Goal: Obtain resource: Obtain resource

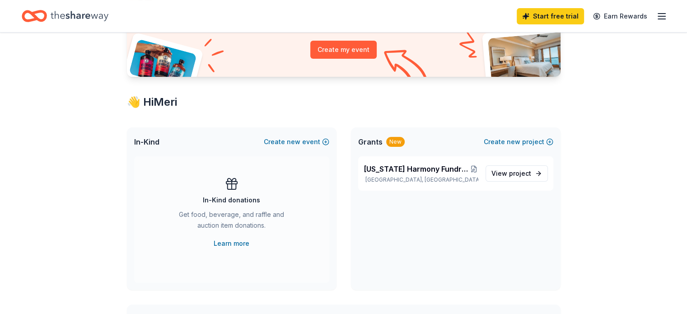
scroll to position [106, 0]
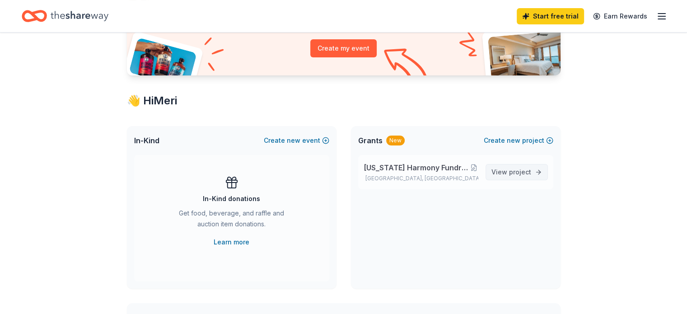
click at [492, 173] on link "View project" at bounding box center [517, 172] width 62 height 16
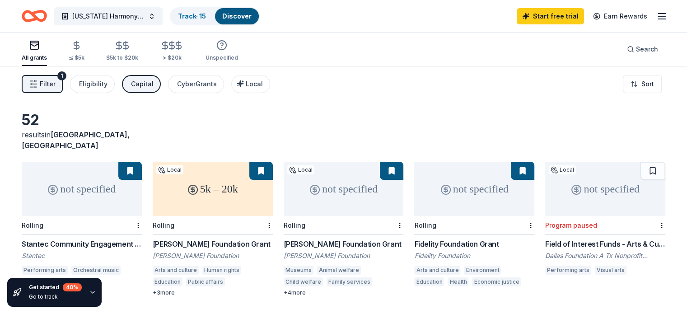
scroll to position [5, 0]
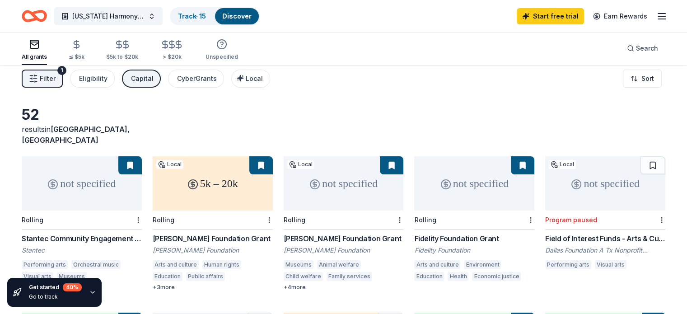
click at [137, 165] on div "not specified" at bounding box center [82, 183] width 120 height 54
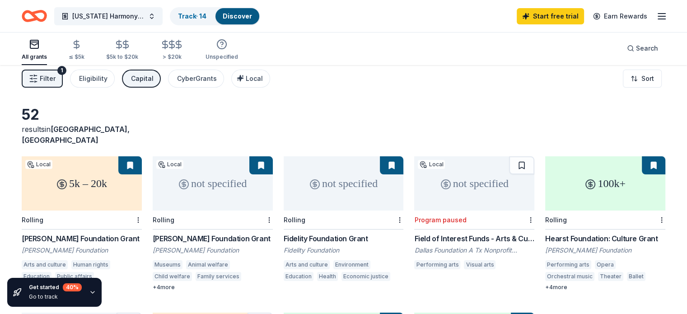
click at [264, 158] on button at bounding box center [260, 165] width 23 height 18
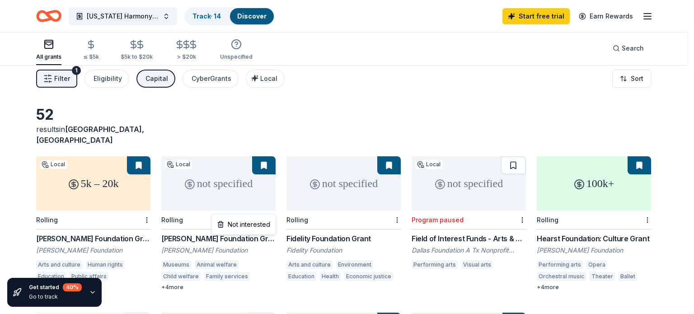
click at [272, 209] on html "Texas Harmony Fundraiser for International Competition Track · 14 Discover Star…" at bounding box center [347, 152] width 694 height 314
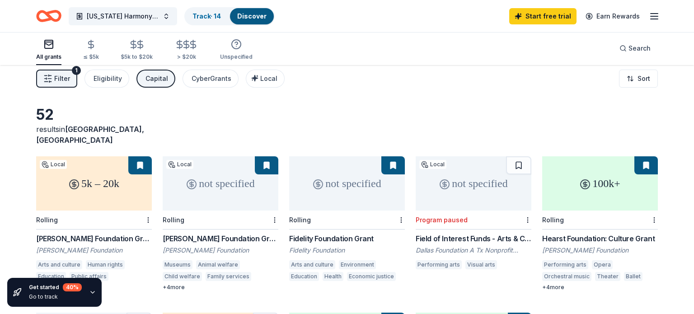
click at [270, 164] on html "Texas Harmony Fundraiser for International Competition Track · 14 Discover Star…" at bounding box center [347, 152] width 694 height 314
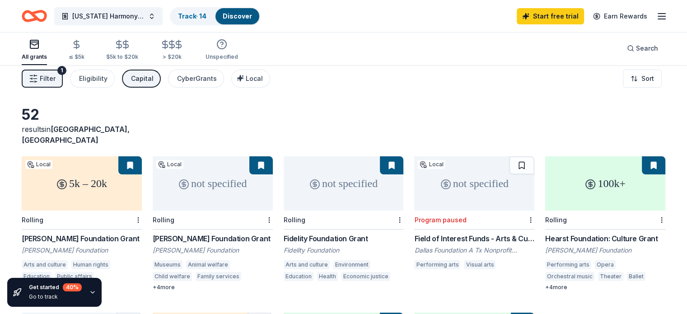
click at [270, 164] on div "not specified" at bounding box center [213, 183] width 120 height 54
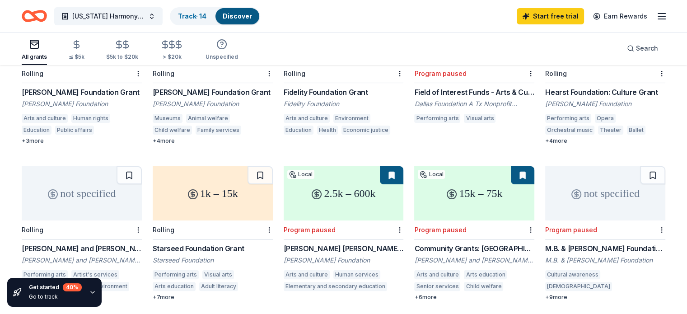
scroll to position [153, 0]
click at [326, 184] on div "2.5k – 600k" at bounding box center [344, 192] width 120 height 54
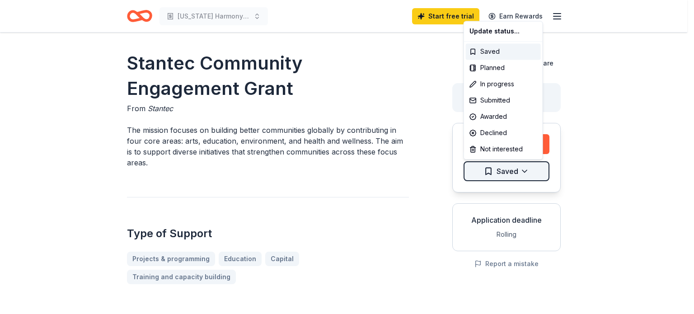
click at [525, 170] on html "[US_STATE] Harmony Fundraiser for International Competition Start free trial Ea…" at bounding box center [347, 157] width 694 height 314
click at [519, 52] on div "Saved" at bounding box center [503, 51] width 75 height 16
click at [526, 169] on html "[US_STATE] Harmony Fundraiser for International Competition Start free trial Ea…" at bounding box center [347, 157] width 694 height 314
click at [506, 153] on div "Not interested" at bounding box center [503, 149] width 75 height 16
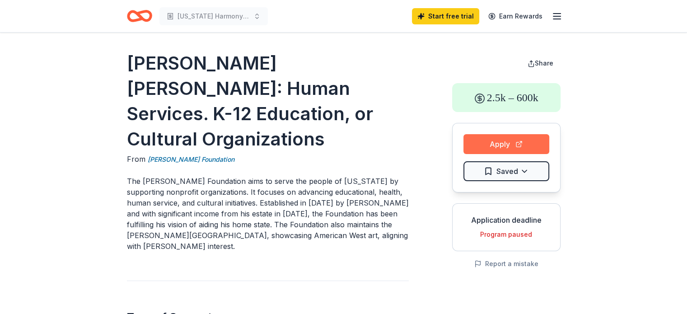
click at [483, 144] on button "Apply" at bounding box center [507, 144] width 86 height 20
